Goal: Task Accomplishment & Management: Complete application form

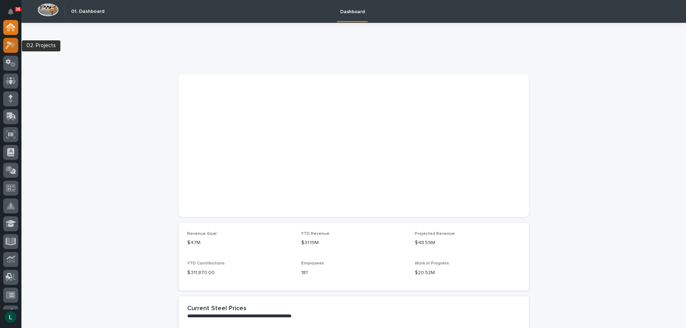
click at [9, 43] on icon at bounding box center [9, 45] width 6 height 8
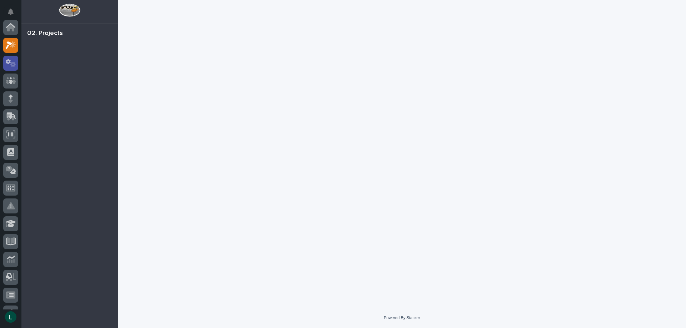
scroll to position [18, 0]
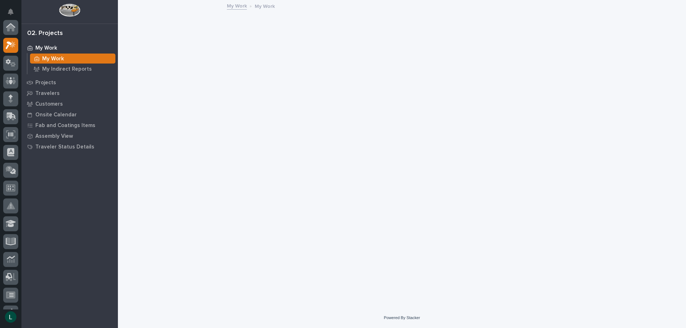
scroll to position [18, 0]
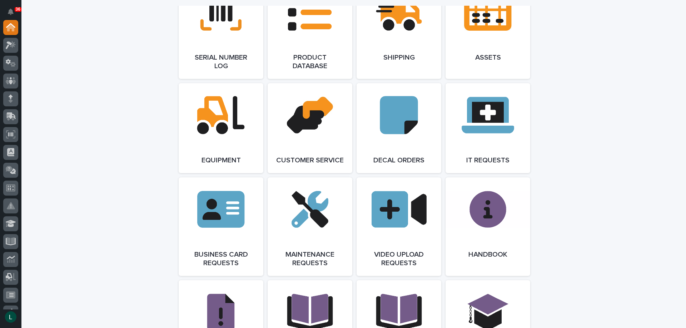
scroll to position [965, 0]
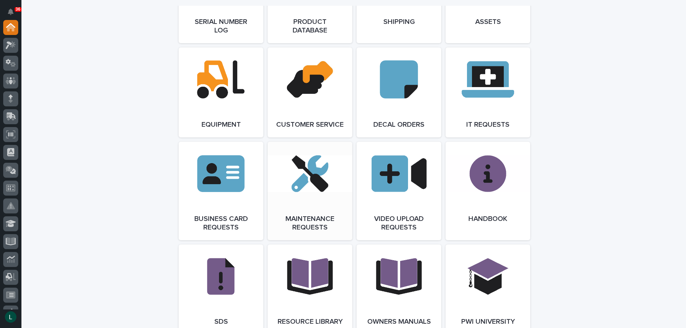
click at [310, 188] on link "Open Link" at bounding box center [310, 191] width 85 height 99
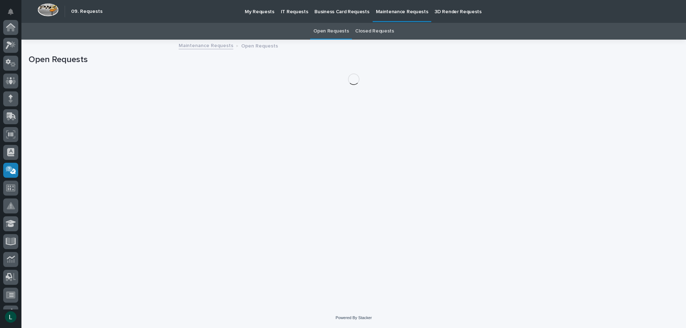
scroll to position [139, 0]
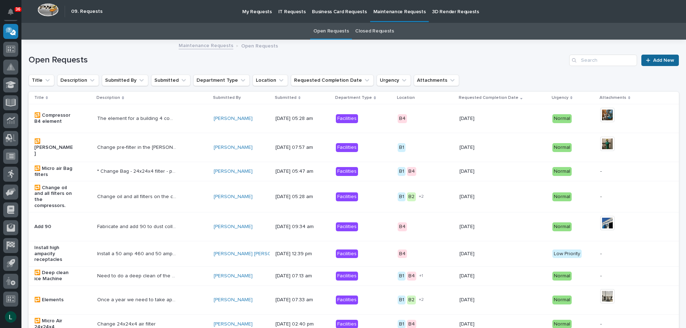
click at [653, 58] on span "Add New" at bounding box center [663, 60] width 21 height 5
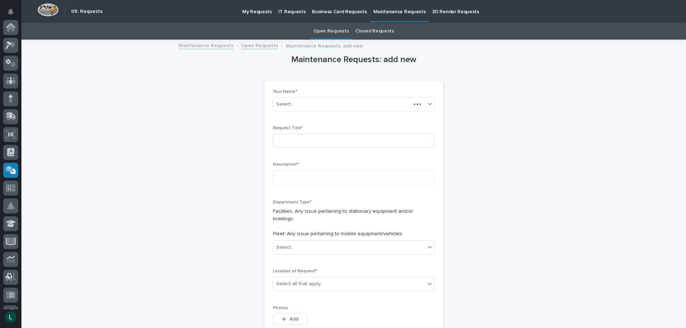
scroll to position [139, 0]
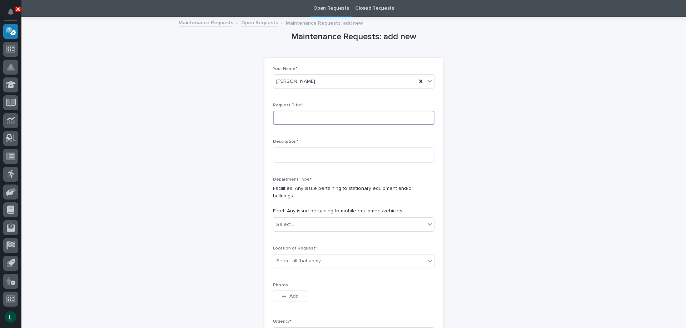
click at [339, 118] on input at bounding box center [354, 118] width 162 height 14
type input "Help on PCR31"
click at [342, 154] on textarea at bounding box center [354, 155] width 162 height 15
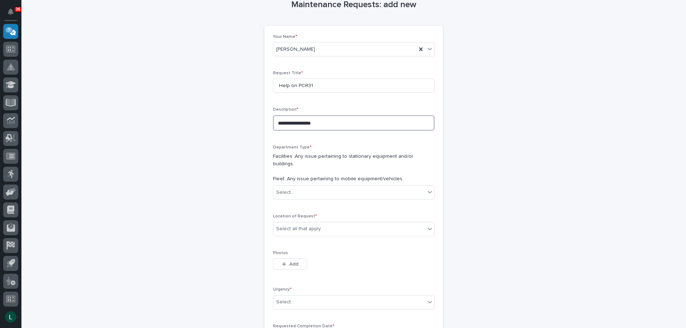
scroll to position [151, 0]
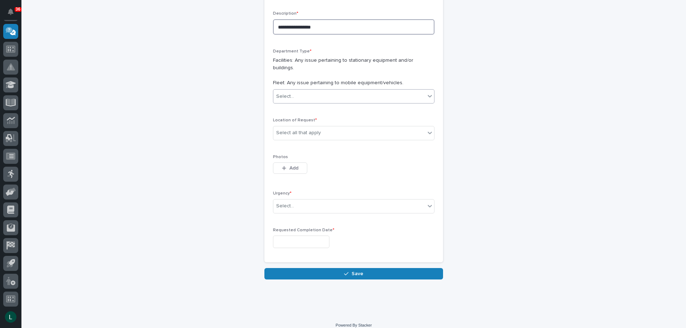
type textarea "**********"
click at [320, 91] on div "Select..." at bounding box center [349, 97] width 152 height 12
click at [308, 98] on div "Facilities" at bounding box center [351, 103] width 161 height 13
click at [325, 127] on div "Select all that apply" at bounding box center [349, 133] width 152 height 12
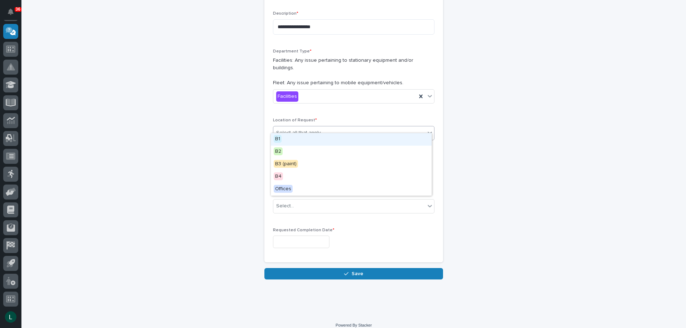
click at [324, 136] on div "B1" at bounding box center [351, 139] width 161 height 13
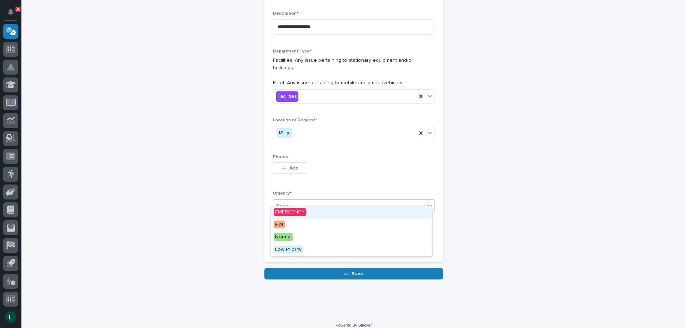
click at [303, 201] on div "Select..." at bounding box center [349, 207] width 152 height 12
click at [308, 221] on div "Hot" at bounding box center [351, 225] width 161 height 13
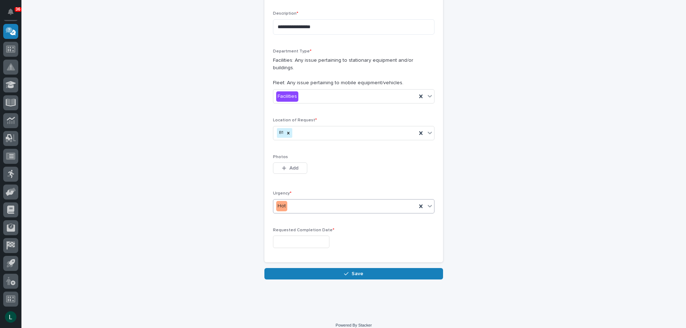
click at [287, 236] on input "text" at bounding box center [301, 242] width 56 height 13
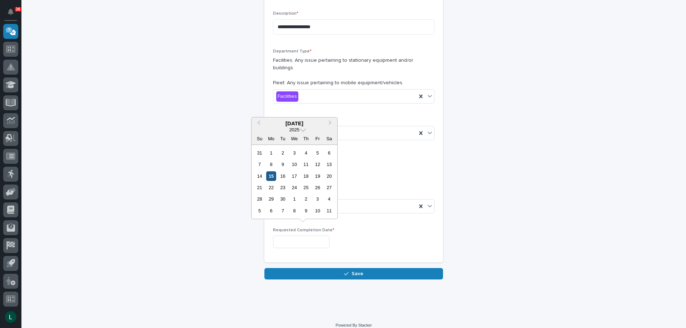
click at [273, 174] on div "15" at bounding box center [271, 177] width 10 height 10
type input "**********"
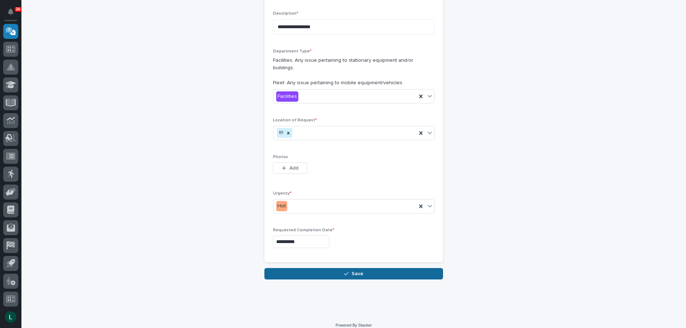
click at [359, 271] on span "Save" at bounding box center [358, 274] width 12 height 6
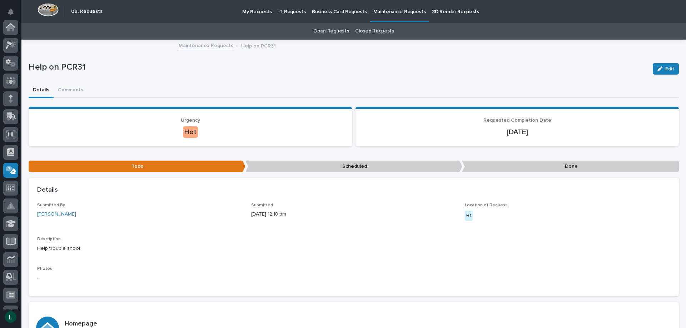
scroll to position [139, 0]
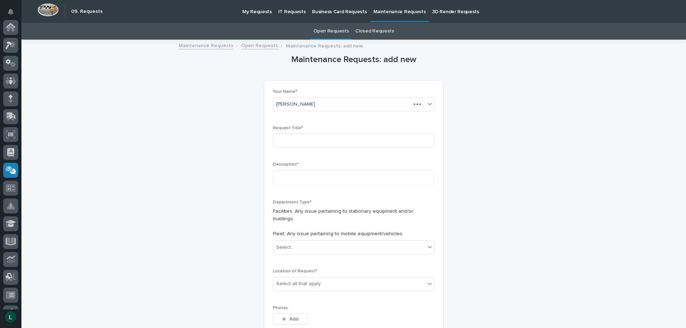
scroll to position [23, 0]
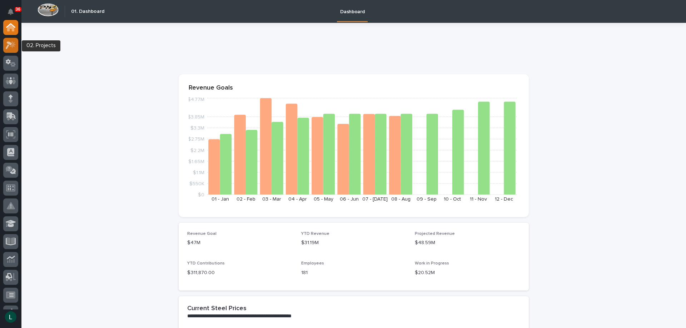
click at [14, 43] on icon at bounding box center [13, 44] width 6 height 7
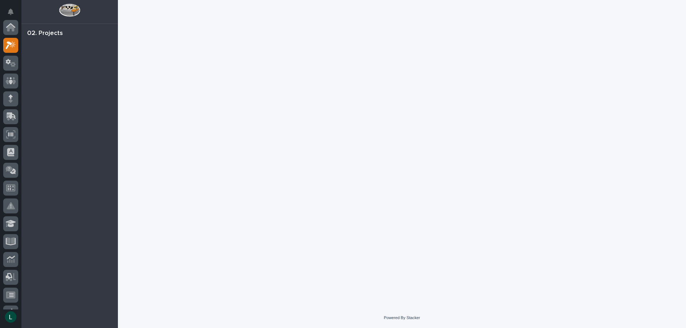
scroll to position [18, 0]
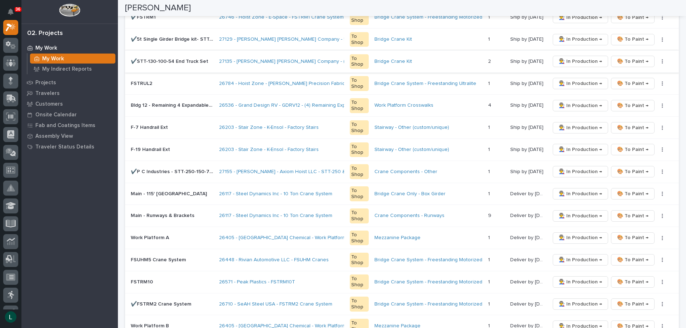
scroll to position [214, 0]
